Goal: Task Accomplishment & Management: Use online tool/utility

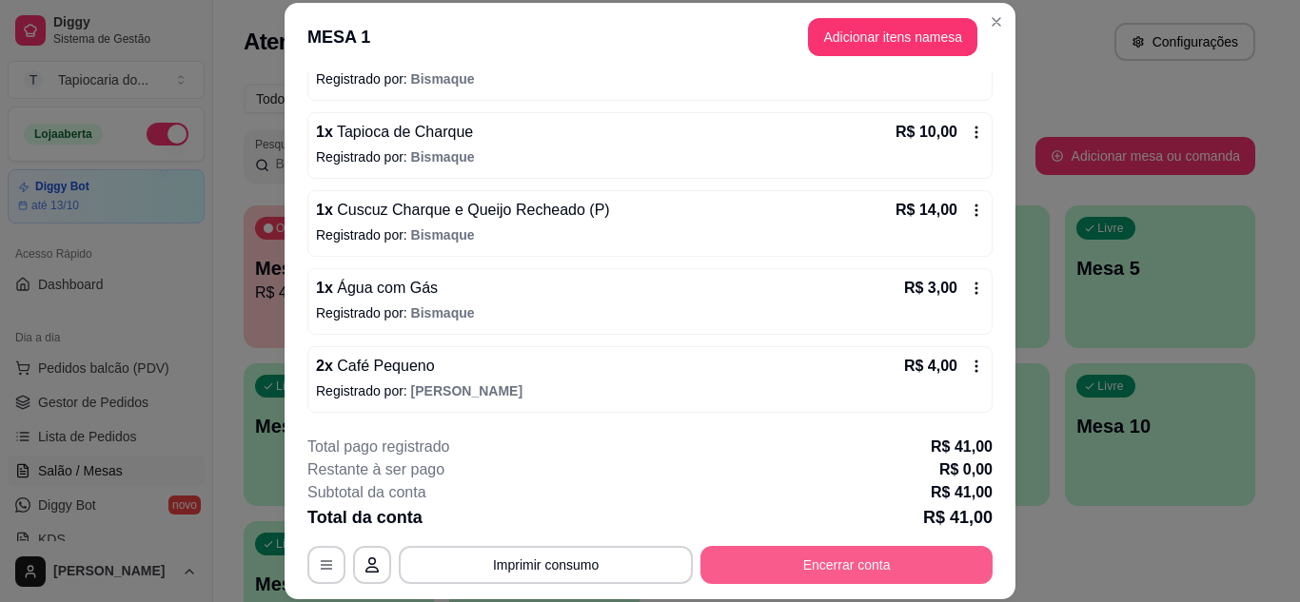
click at [924, 550] on button "Encerrar conta" at bounding box center [846, 565] width 292 height 38
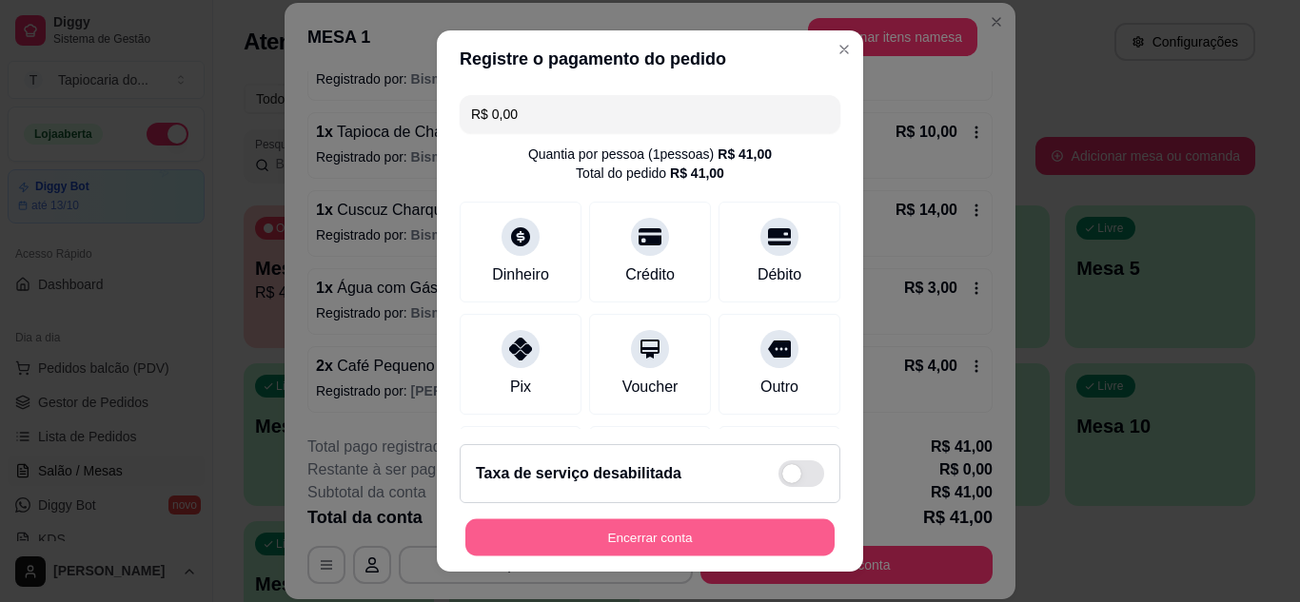
click at [663, 534] on button "Encerrar conta" at bounding box center [649, 537] width 369 height 37
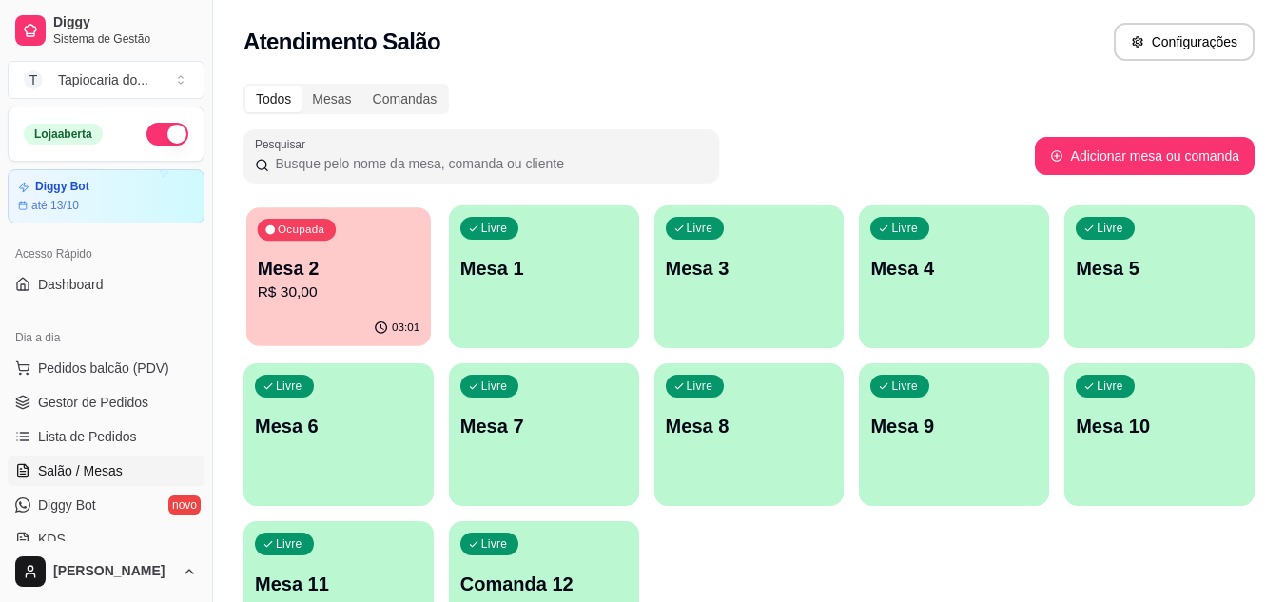
click at [393, 260] on p "Mesa 2" at bounding box center [339, 269] width 163 height 26
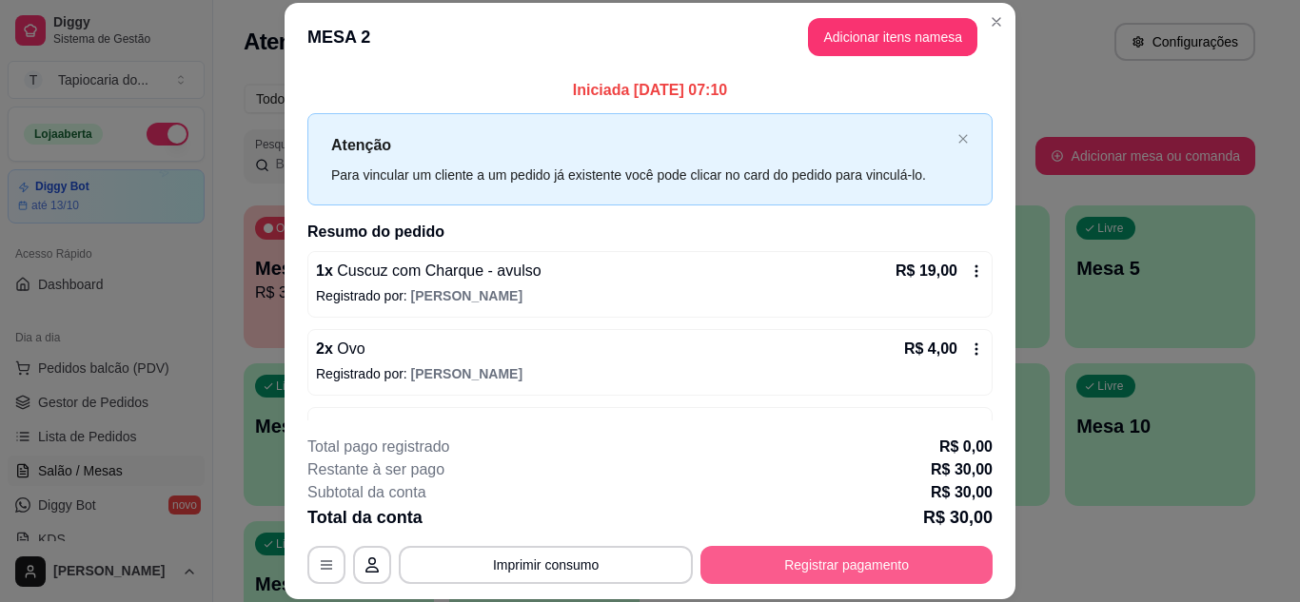
click at [844, 566] on button "Registrar pagamento" at bounding box center [846, 565] width 292 height 38
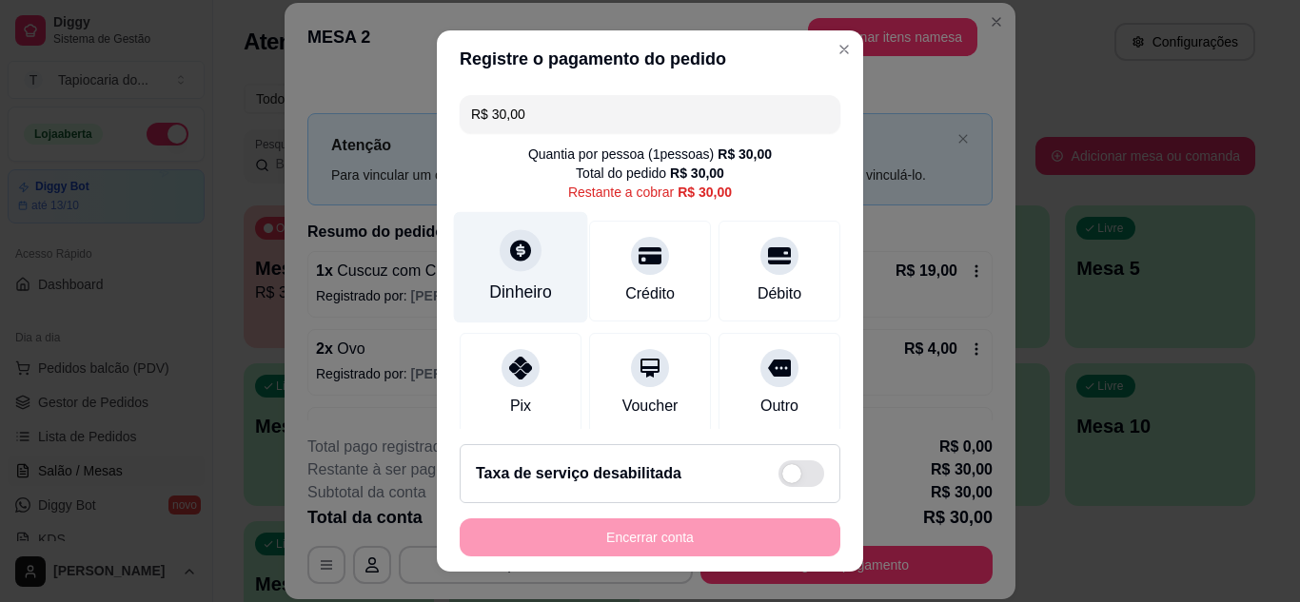
click at [540, 284] on div "Dinheiro" at bounding box center [521, 266] width 134 height 111
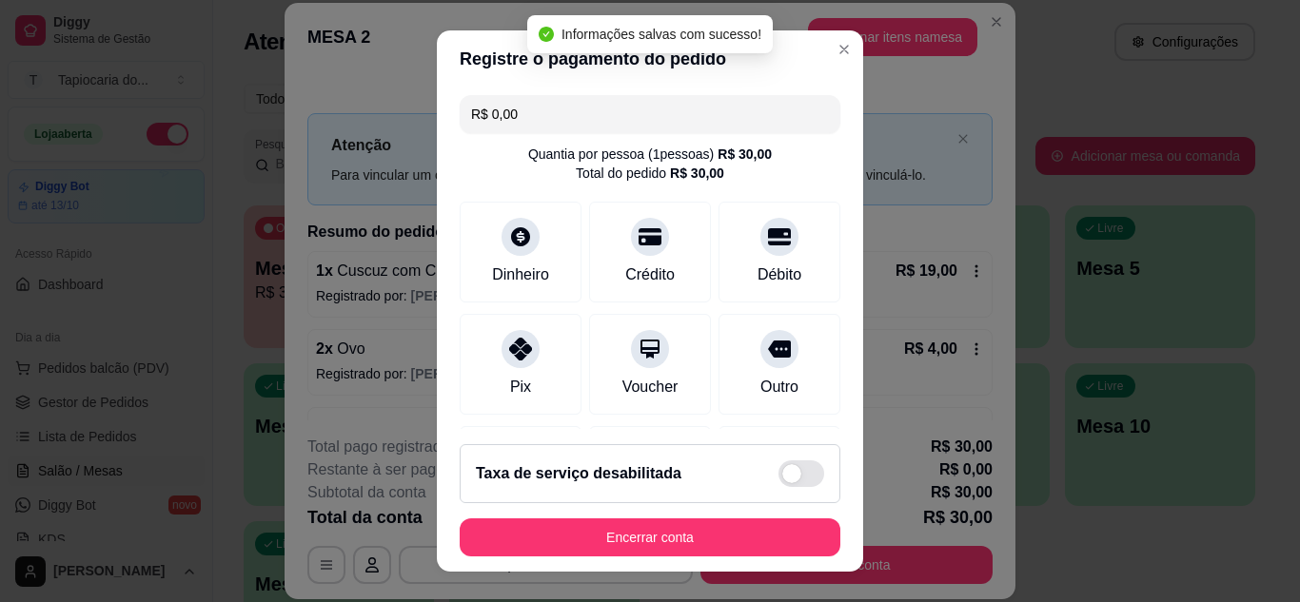
type input "R$ 0,00"
click at [601, 500] on div "Taxa de serviço desabilitada" at bounding box center [650, 473] width 381 height 59
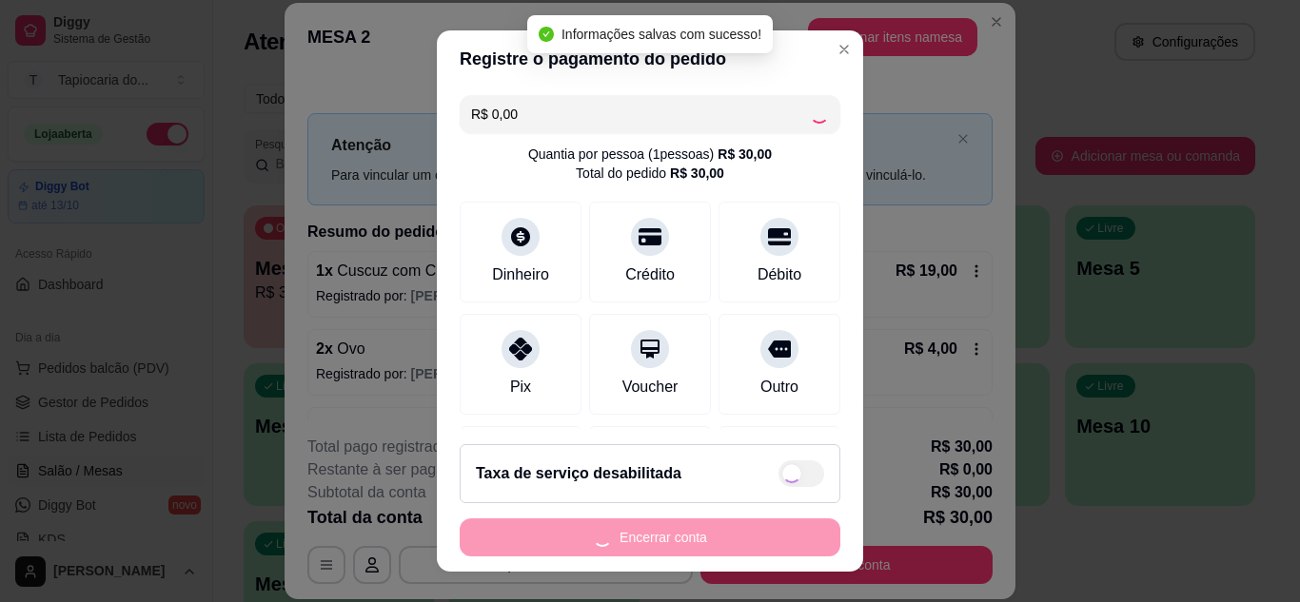
checkbox input "true"
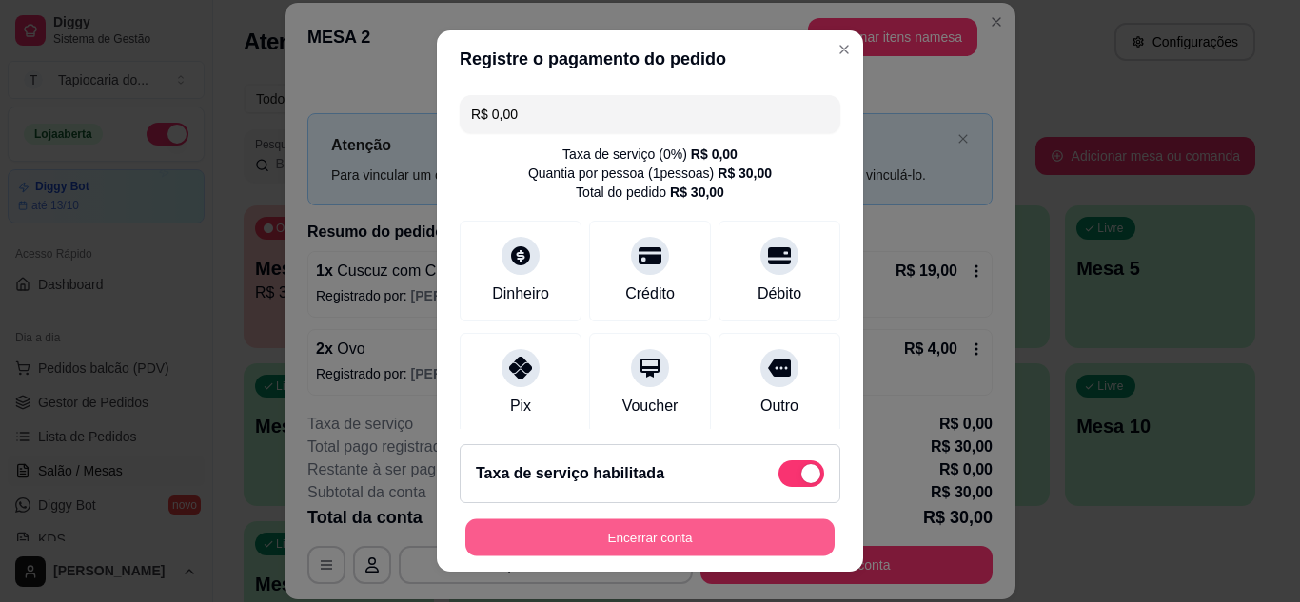
click at [557, 543] on button "Encerrar conta" at bounding box center [649, 537] width 369 height 37
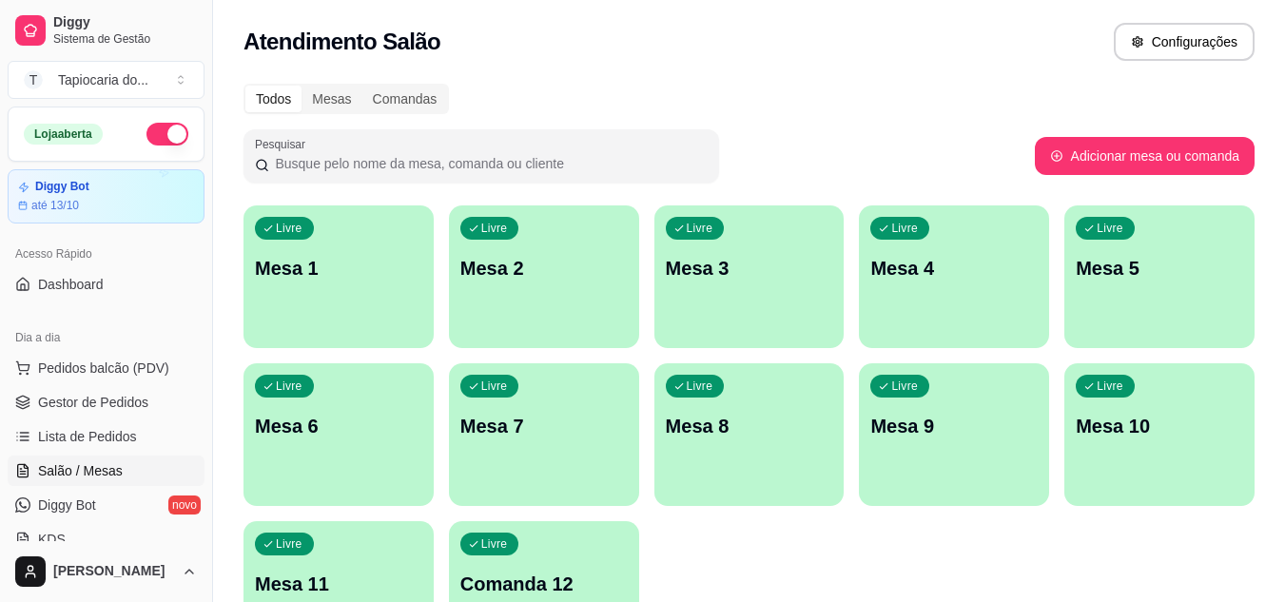
click at [160, 147] on div "Loja aberta" at bounding box center [106, 134] width 195 height 53
click at [158, 133] on button "button" at bounding box center [168, 134] width 42 height 23
